Goal: Task Accomplishment & Management: Manage account settings

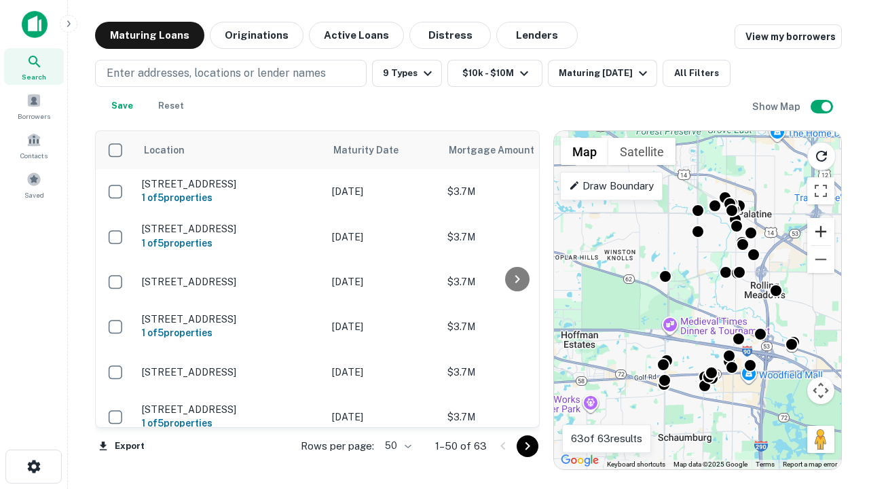
click at [821, 232] on button "Zoom in" at bounding box center [820, 231] width 27 height 27
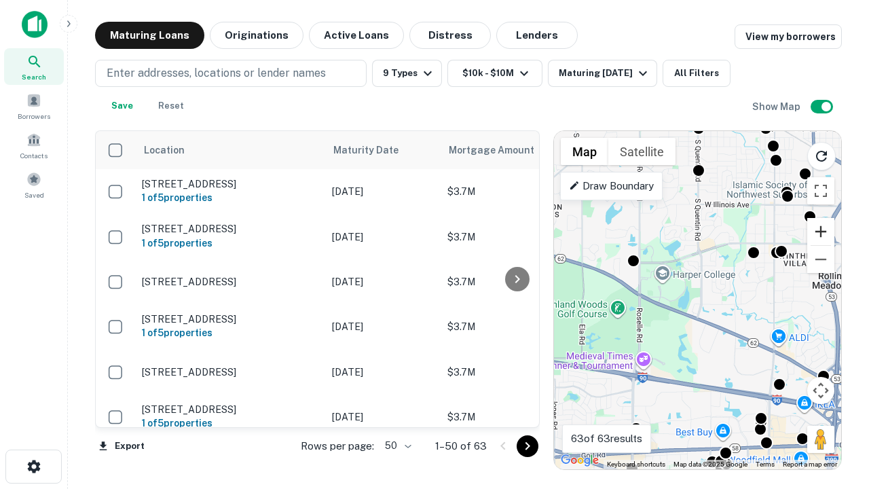
click at [821, 232] on button "Zoom in" at bounding box center [820, 231] width 27 height 27
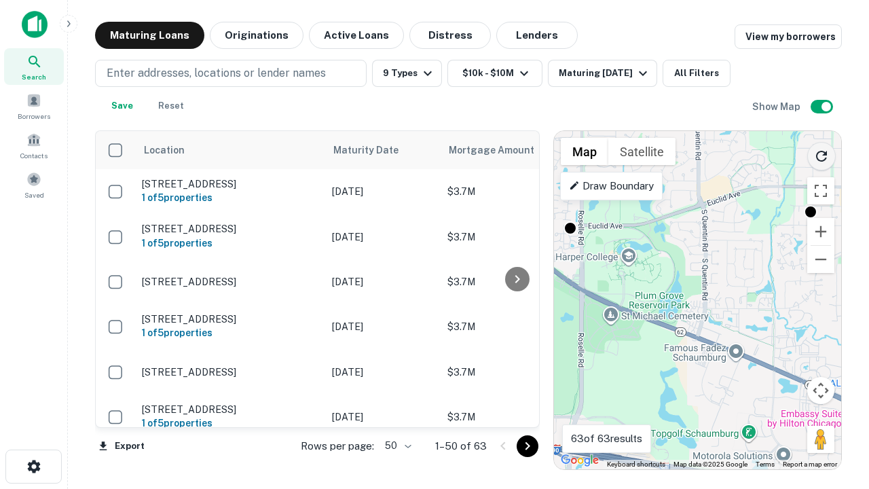
click at [822, 153] on icon "Reload search area" at bounding box center [821, 156] width 16 height 16
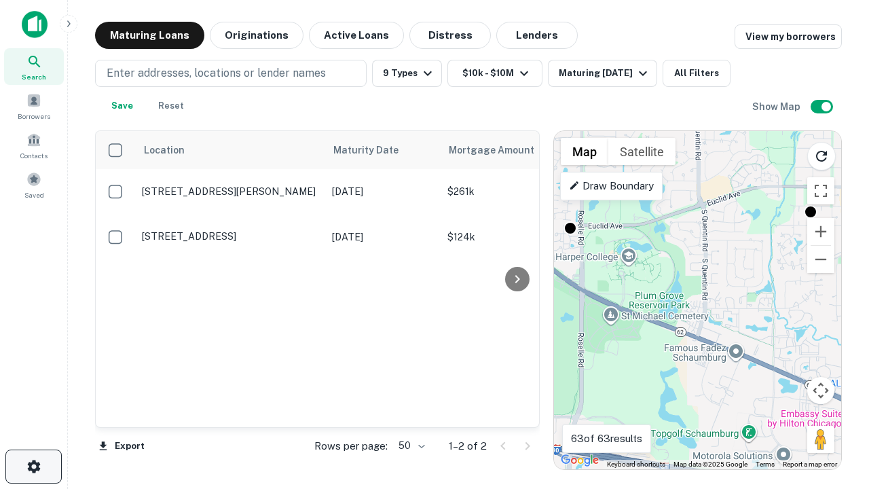
click at [33, 466] on icon "button" at bounding box center [34, 466] width 16 height 16
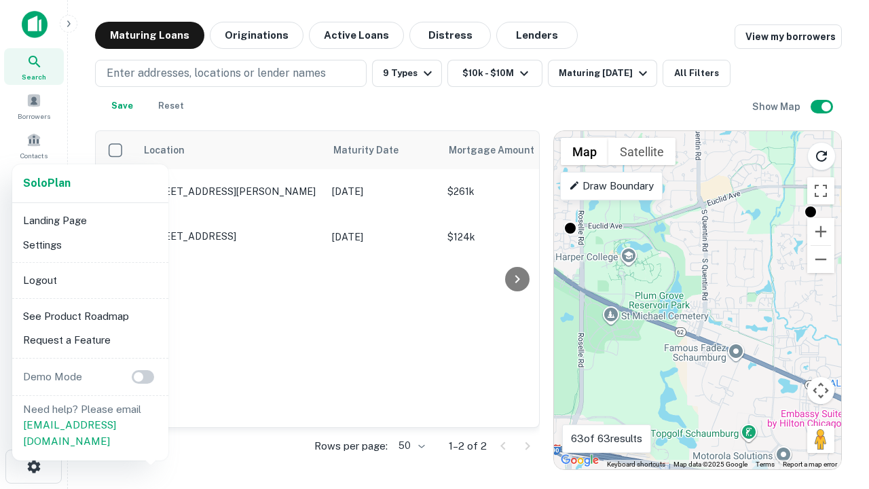
click at [90, 280] on li "Logout" at bounding box center [90, 280] width 145 height 24
